Goal: Find specific page/section: Find specific page/section

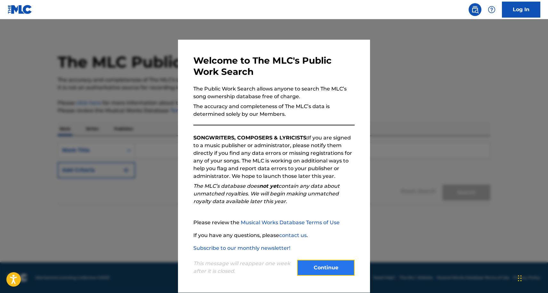
click at [328, 269] on button "Continue" at bounding box center [326, 268] width 58 height 16
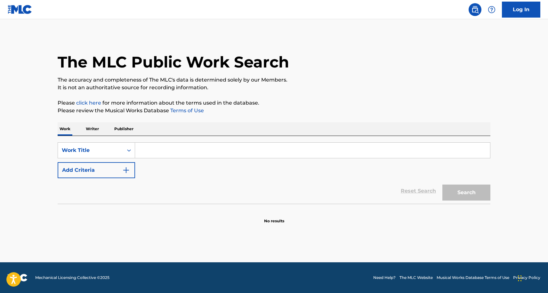
click at [144, 149] on input "Search Form" at bounding box center [312, 150] width 355 height 15
type input "my way"
click at [442, 185] on button "Search" at bounding box center [466, 193] width 48 height 16
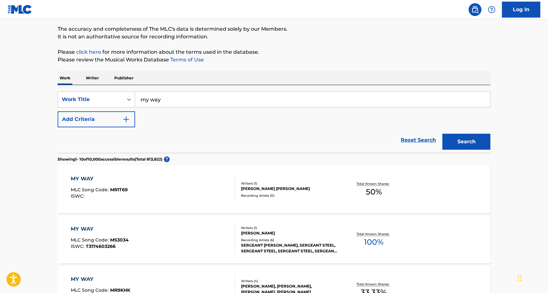
scroll to position [32, 0]
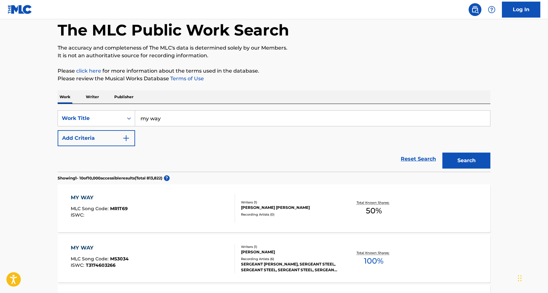
click at [93, 95] on p "Writer" at bounding box center [92, 96] width 17 height 13
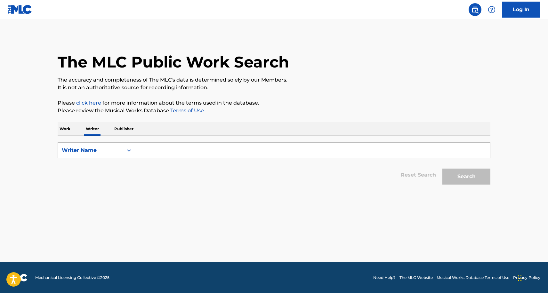
click at [181, 156] on input "Search Form" at bounding box center [312, 150] width 355 height 15
type input "queen key"
click at [442, 169] on button "Search" at bounding box center [466, 177] width 48 height 16
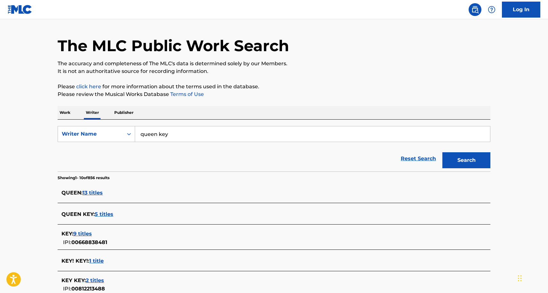
scroll to position [96, 0]
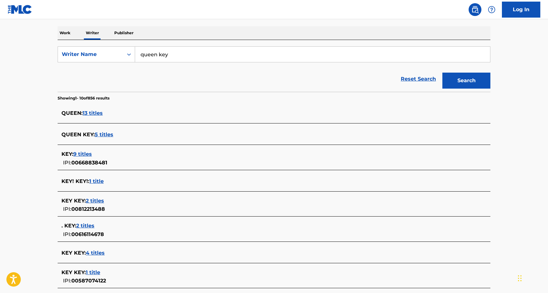
click at [92, 109] on div "QUEEN : 13 titles" at bounding box center [265, 113] width 408 height 8
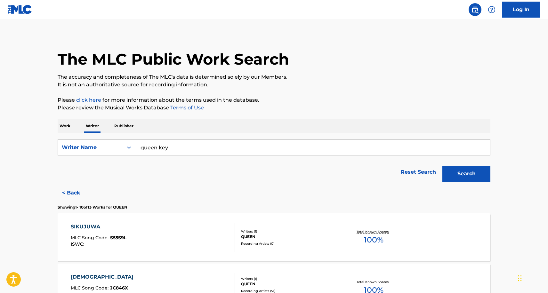
scroll to position [0, 0]
